Goal: Find specific page/section: Find specific page/section

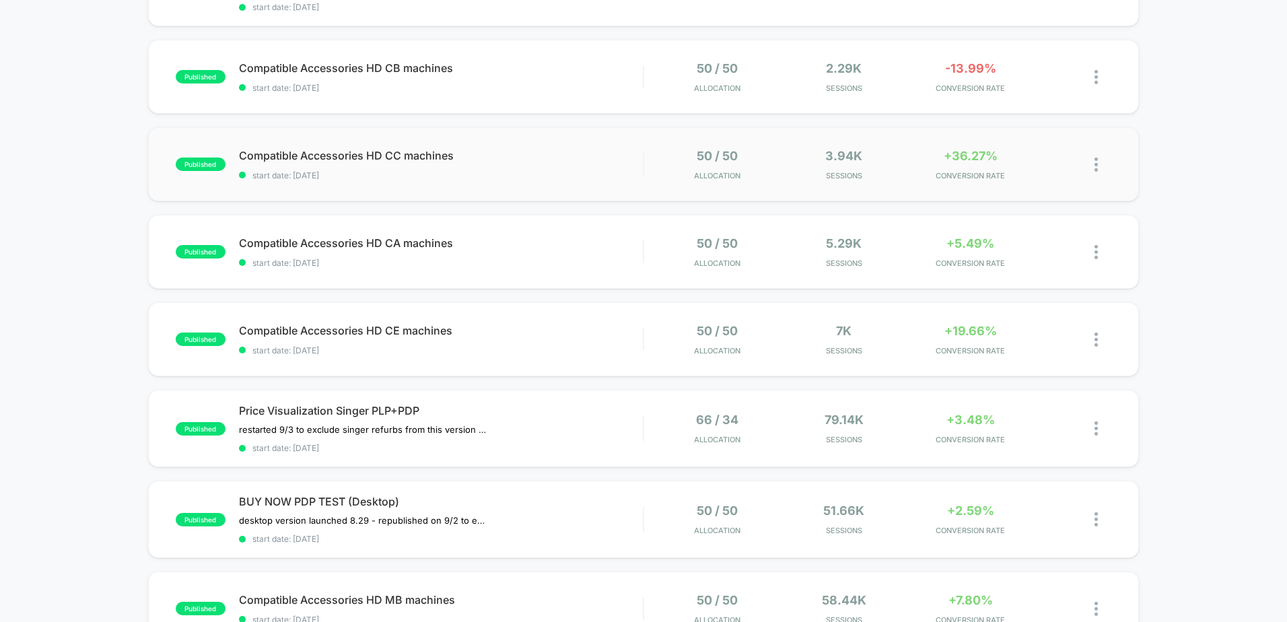
scroll to position [606, 0]
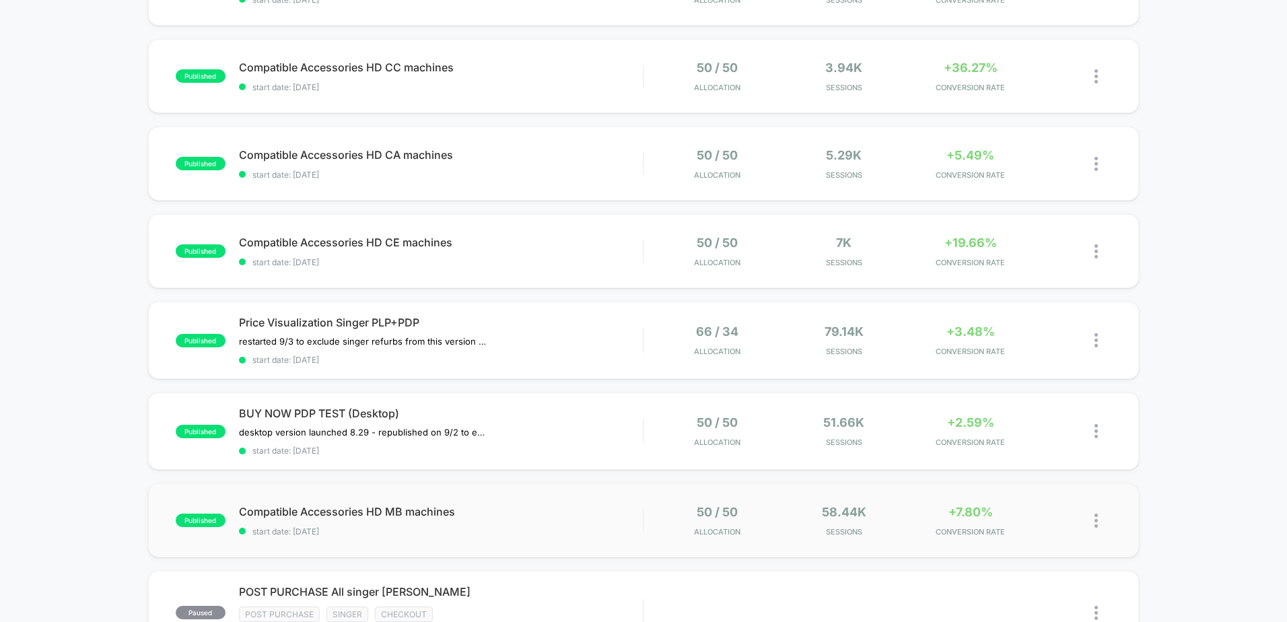
click at [612, 497] on div "published Compatible Accessories HD MB machines start date: [DATE] 50 / 50 Allo…" at bounding box center [643, 520] width 991 height 74
